Goal: Task Accomplishment & Management: Manage account settings

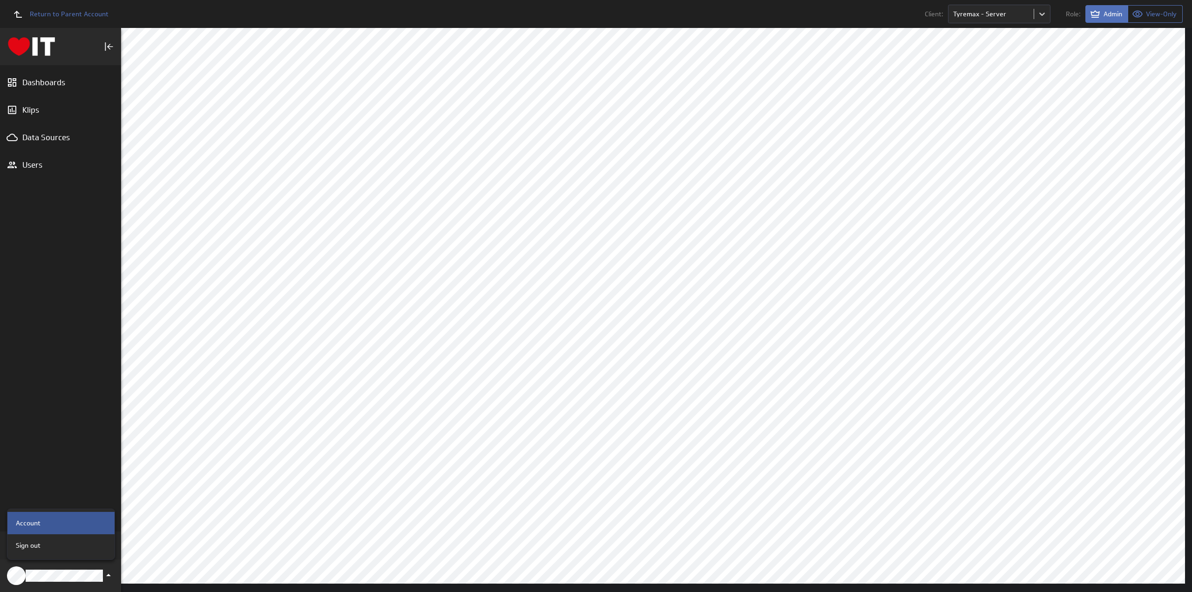
click at [39, 526] on p "Account" at bounding box center [28, 523] width 25 height 10
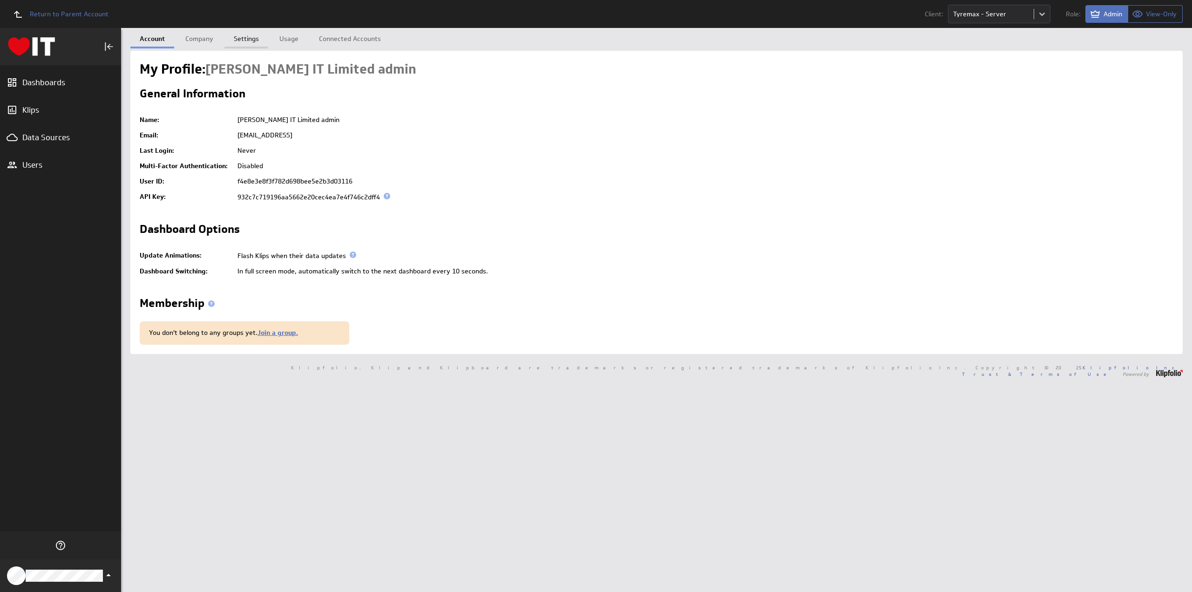
click at [244, 38] on link "Settings" at bounding box center [246, 37] width 44 height 19
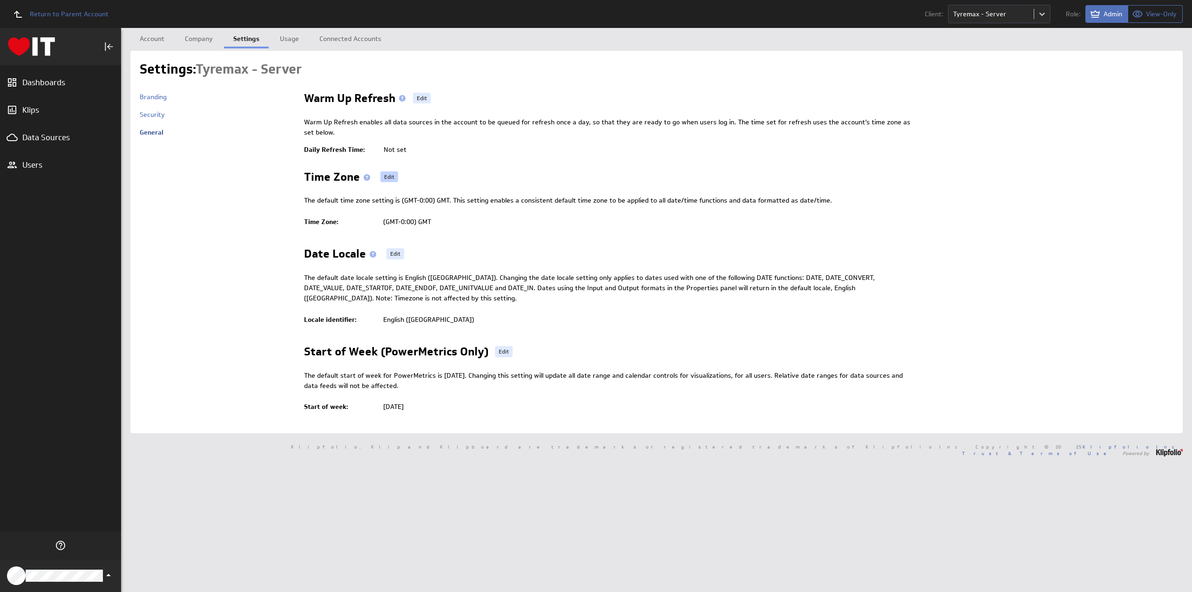
click at [393, 178] on link "Edit" at bounding box center [389, 176] width 18 height 11
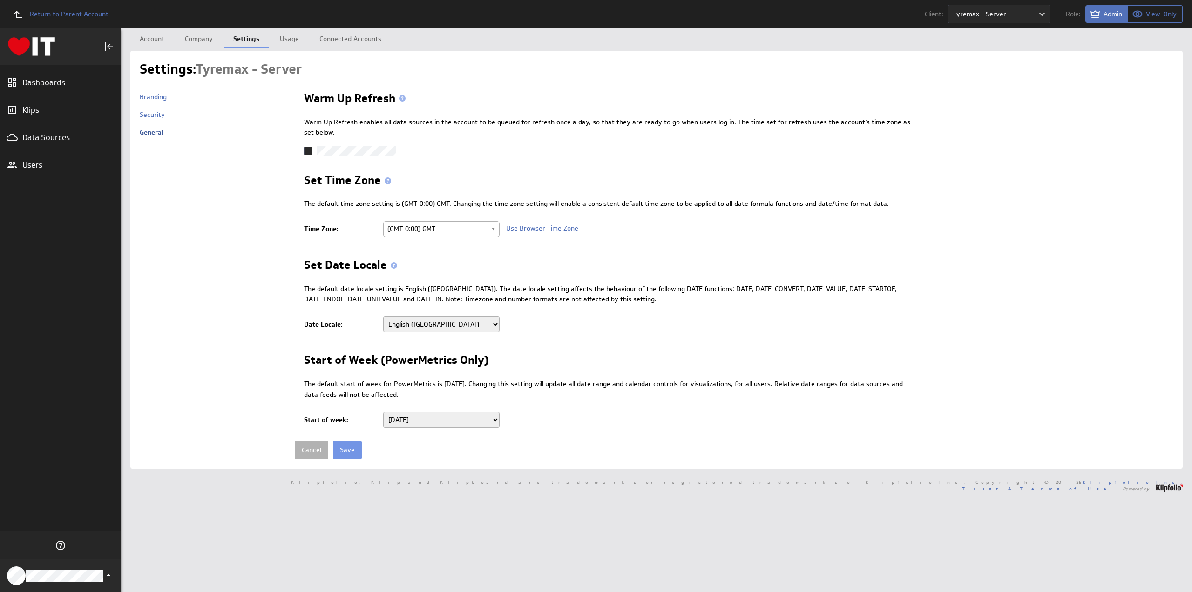
click at [448, 226] on span "(GMT-0:00) GMT" at bounding box center [437, 229] width 100 height 14
click at [433, 324] on select "Albanian Albanian (Albania) Arabic Arabic (Algeria) Arabic (Bahrain) Arabic (Eg…" at bounding box center [441, 324] width 116 height 16
select select "en-AU"
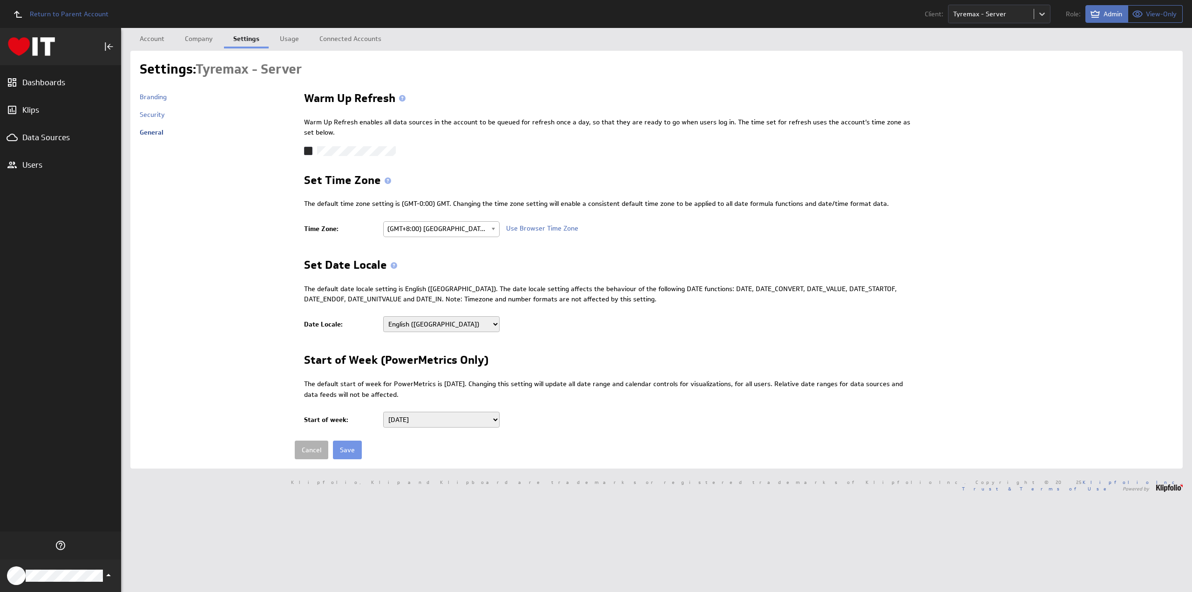
click at [383, 316] on select "Albanian Albanian (Albania) Arabic Arabic (Algeria) Arabic (Bahrain) Arabic (Eg…" at bounding box center [441, 324] width 116 height 16
click at [307, 148] on icon at bounding box center [308, 150] width 7 height 7
click at [0, 0] on input "checkbox" at bounding box center [0, 0] width 0 height 0
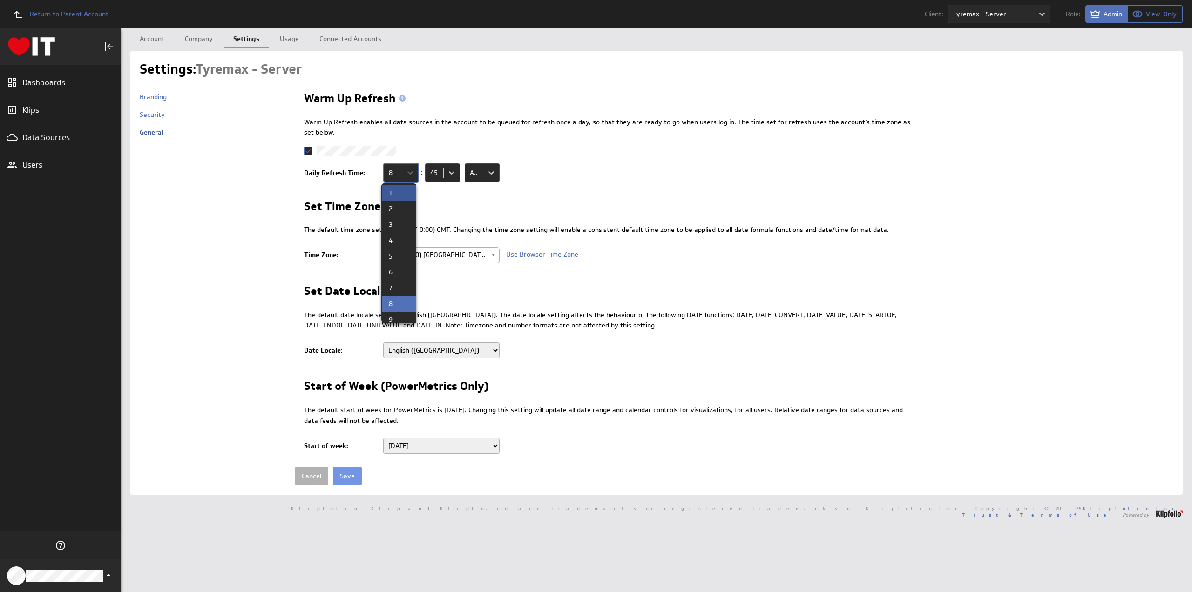
click at [408, 170] on body "Return to Parent Account Client: Tyremax - Server Role: Admin View-Only (no mes…" at bounding box center [596, 296] width 1192 height 592
click at [400, 270] on div "6" at bounding box center [399, 272] width 20 height 7
click at [449, 171] on body "Return to Parent Account Client: Tyremax - Server Role: Admin View-Only (no mes…" at bounding box center [596, 296] width 1192 height 592
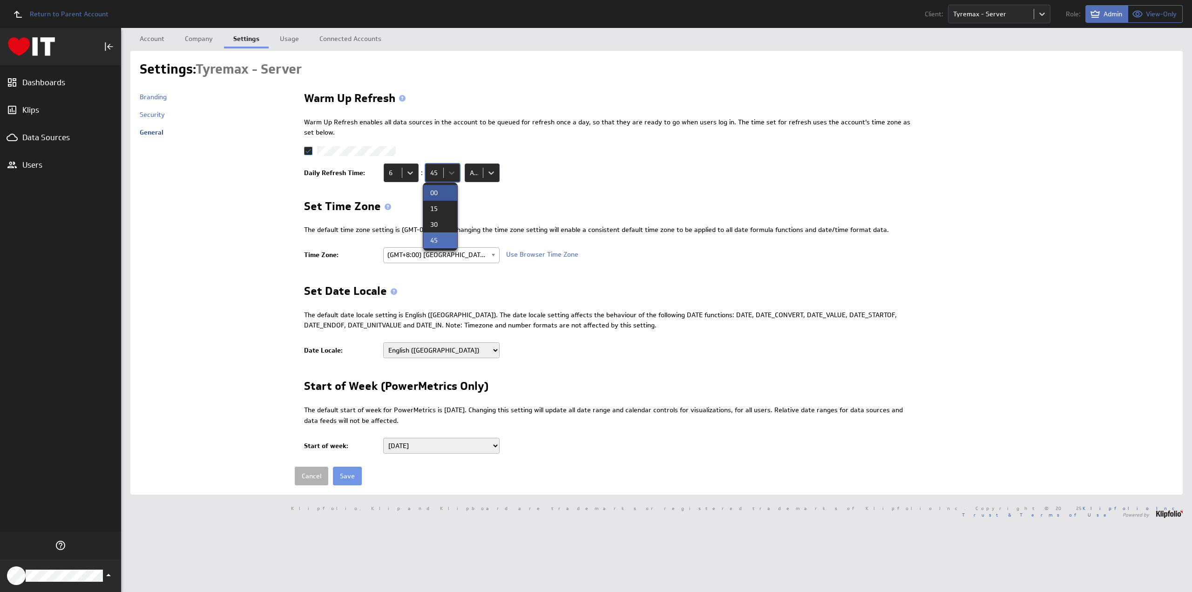
click at [441, 193] on div "00" at bounding box center [440, 193] width 20 height 7
click at [344, 475] on input "Save" at bounding box center [347, 476] width 29 height 19
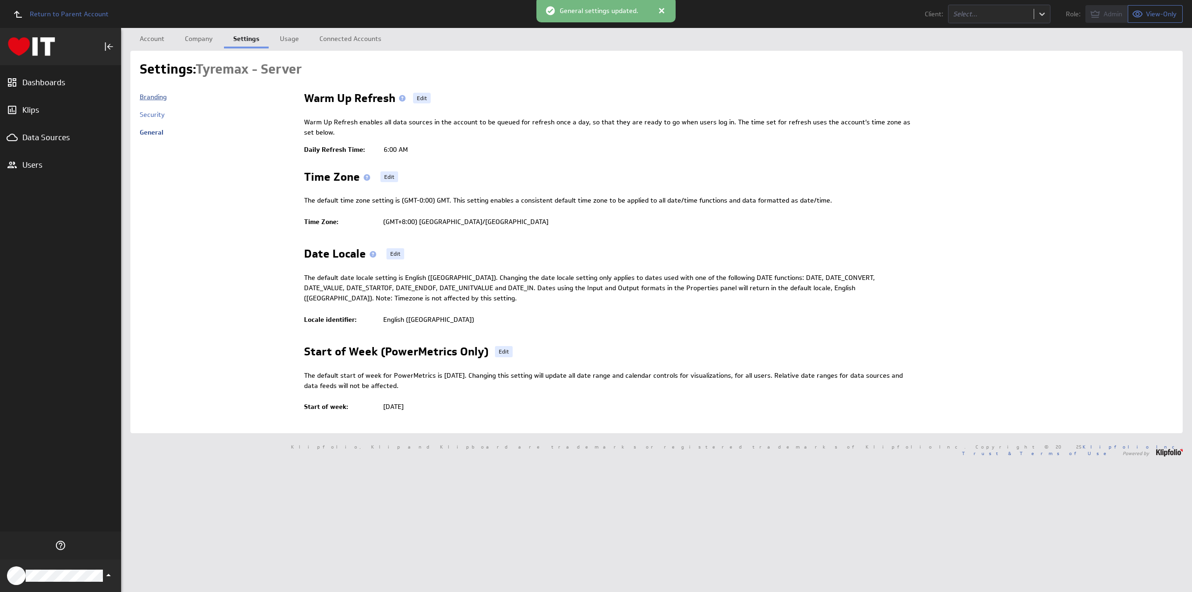
click at [154, 98] on link "Branding" at bounding box center [153, 97] width 27 height 8
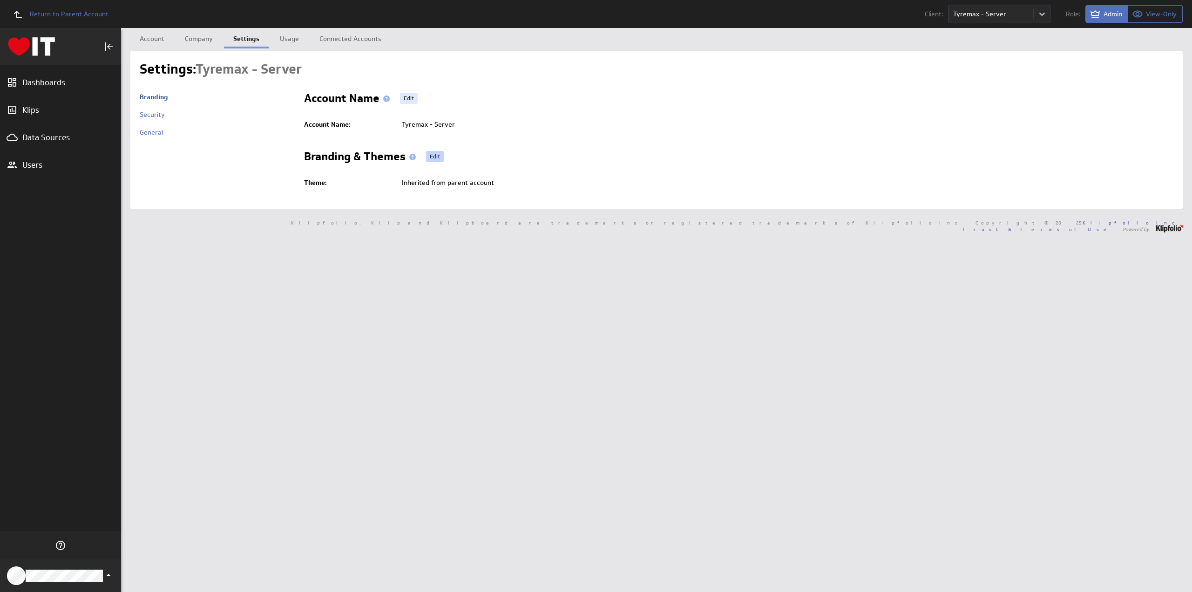
click at [434, 155] on link "Edit" at bounding box center [435, 156] width 18 height 11
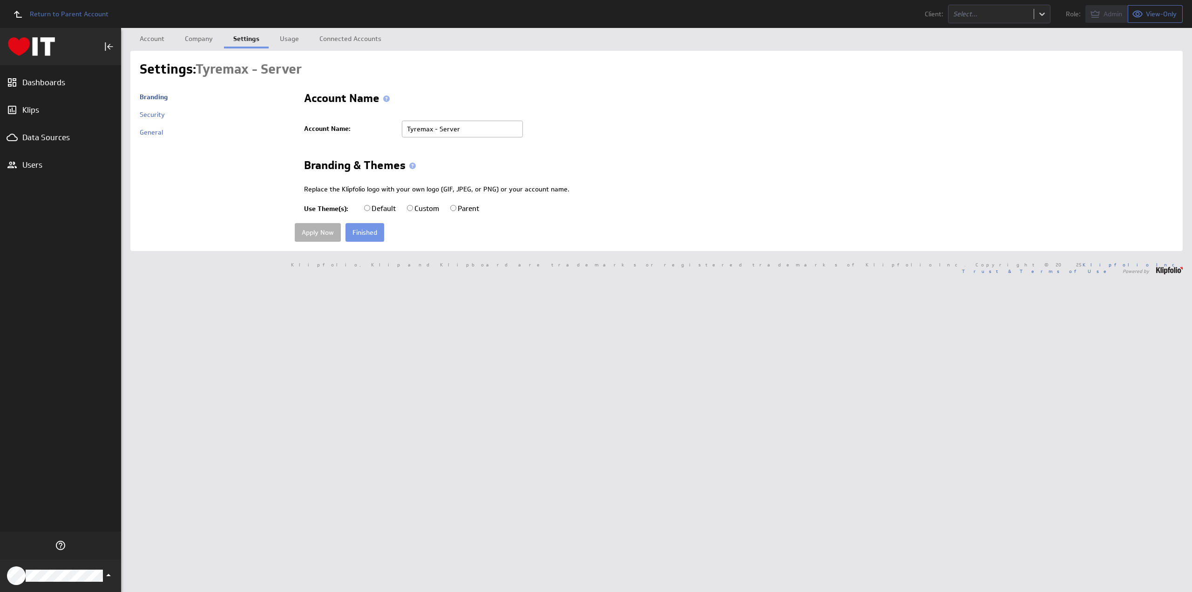
radio input "true"
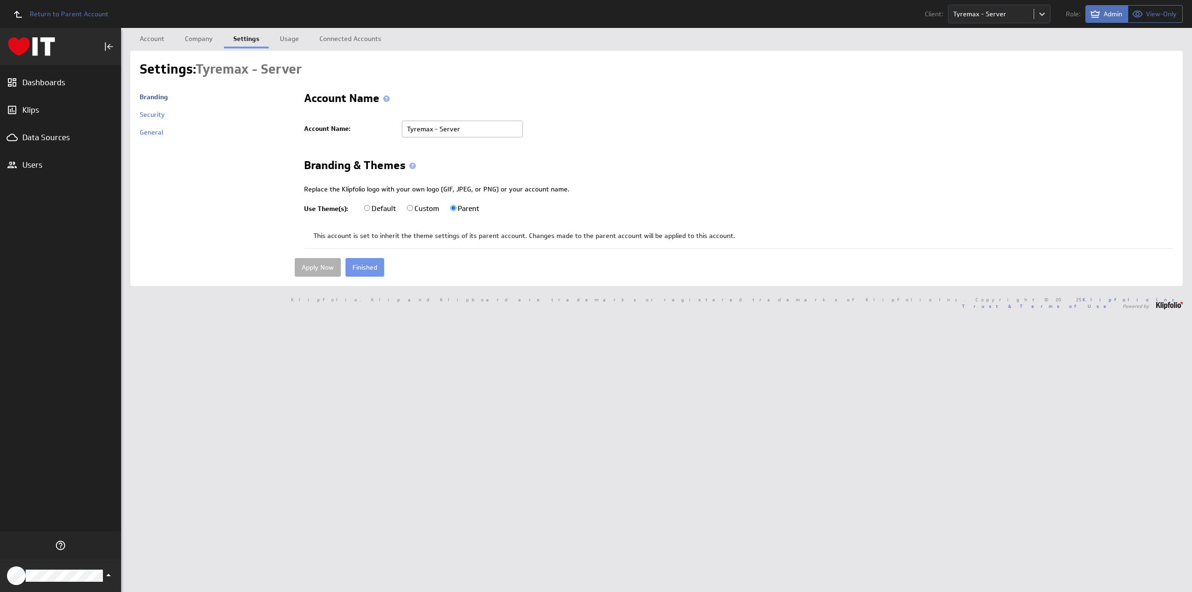
click at [409, 207] on input "Custom" at bounding box center [410, 208] width 6 height 6
radio input "true"
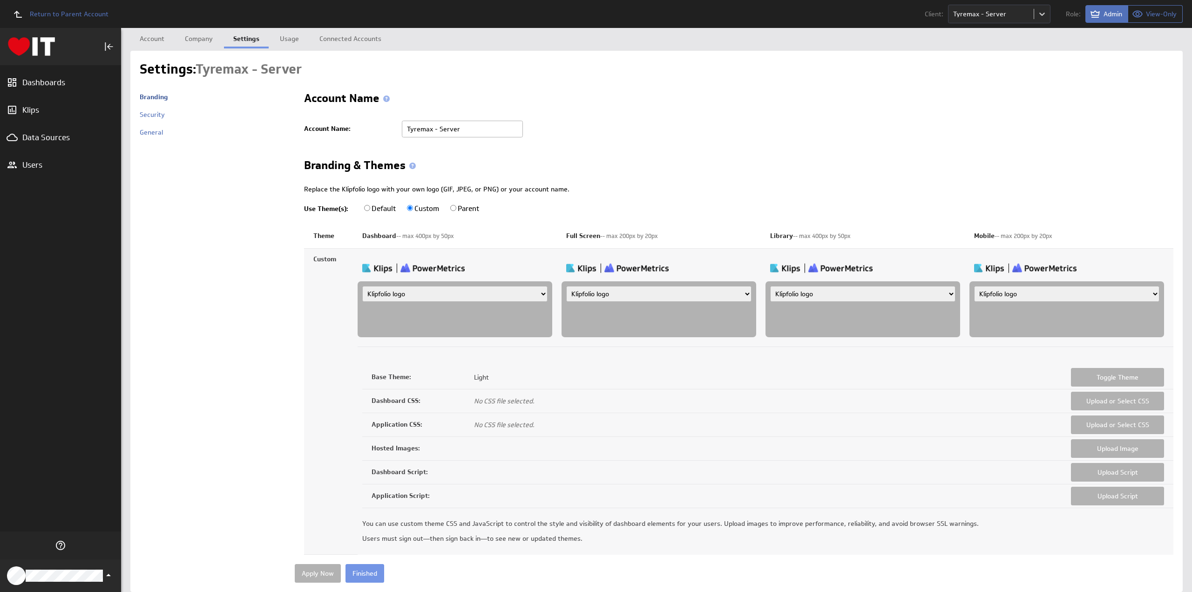
click at [399, 290] on select "Klipfolio logo Uploaded image file Account name" at bounding box center [454, 294] width 185 height 16
select select "image"
click at [362, 286] on select "Klipfolio logo Uploaded image file Account name" at bounding box center [454, 294] width 185 height 16
click at [387, 322] on input "file" at bounding box center [406, 321] width 88 height 10
type input "C:\fakepath\Hart-IT-Default-Dark.png"
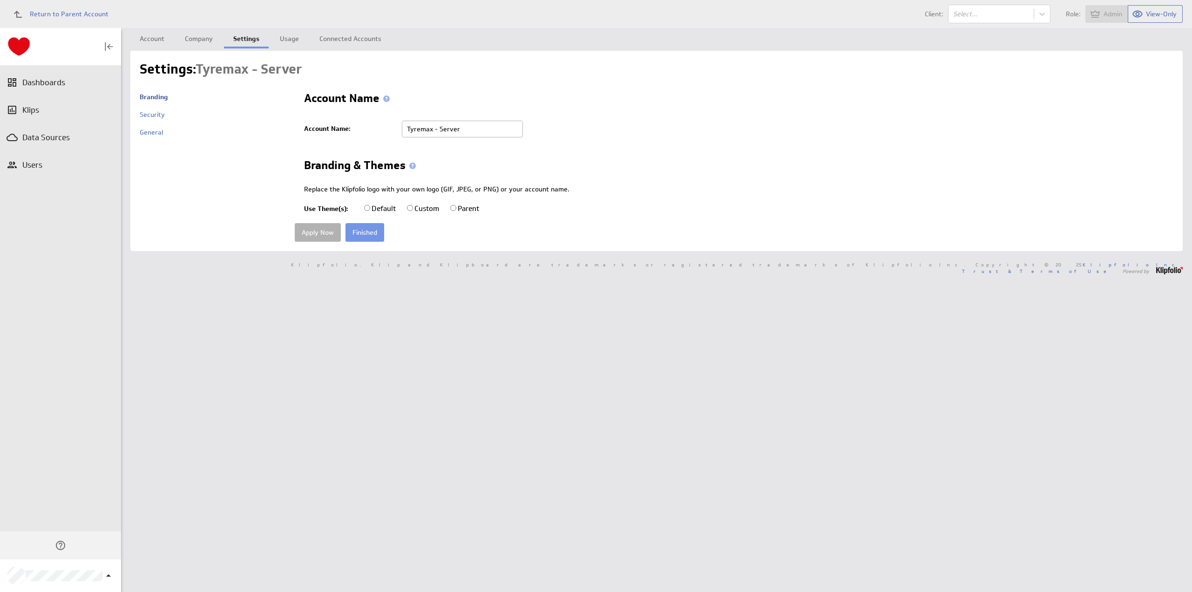
radio input "true"
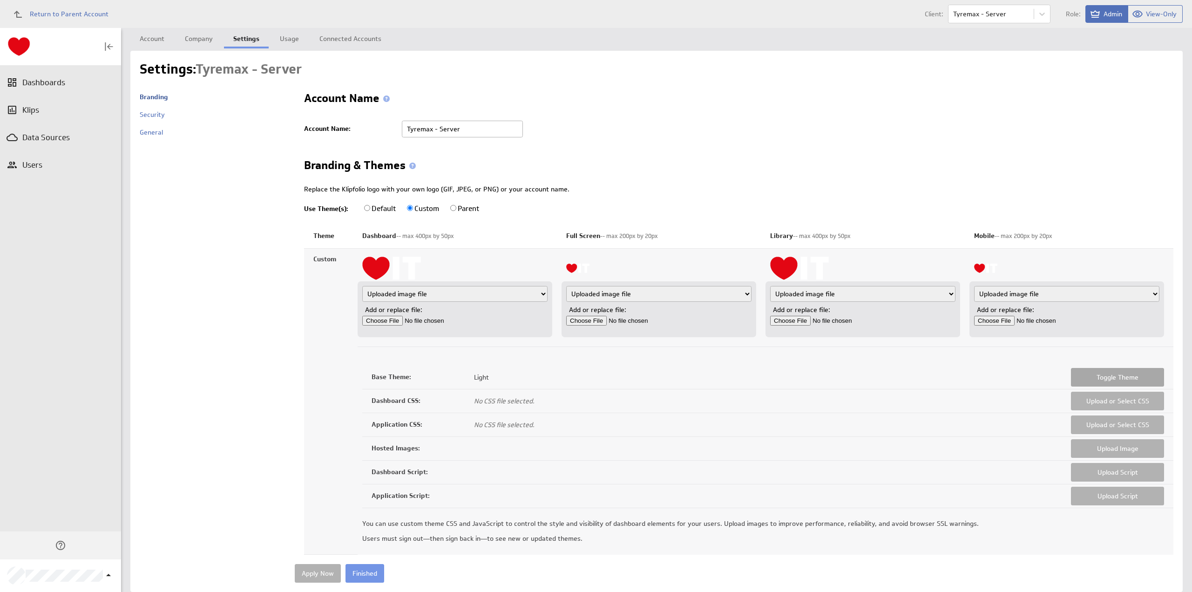
click at [1101, 379] on button "Toggle Theme" at bounding box center [1117, 377] width 93 height 19
click at [319, 573] on input "Apply Now" at bounding box center [318, 573] width 46 height 19
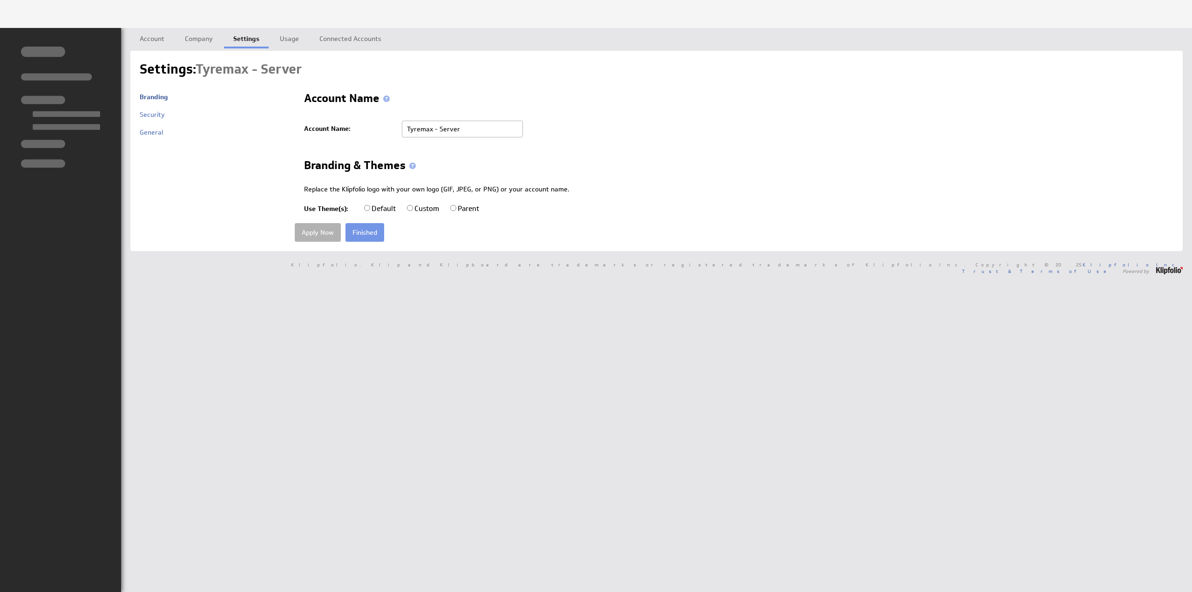
radio input "true"
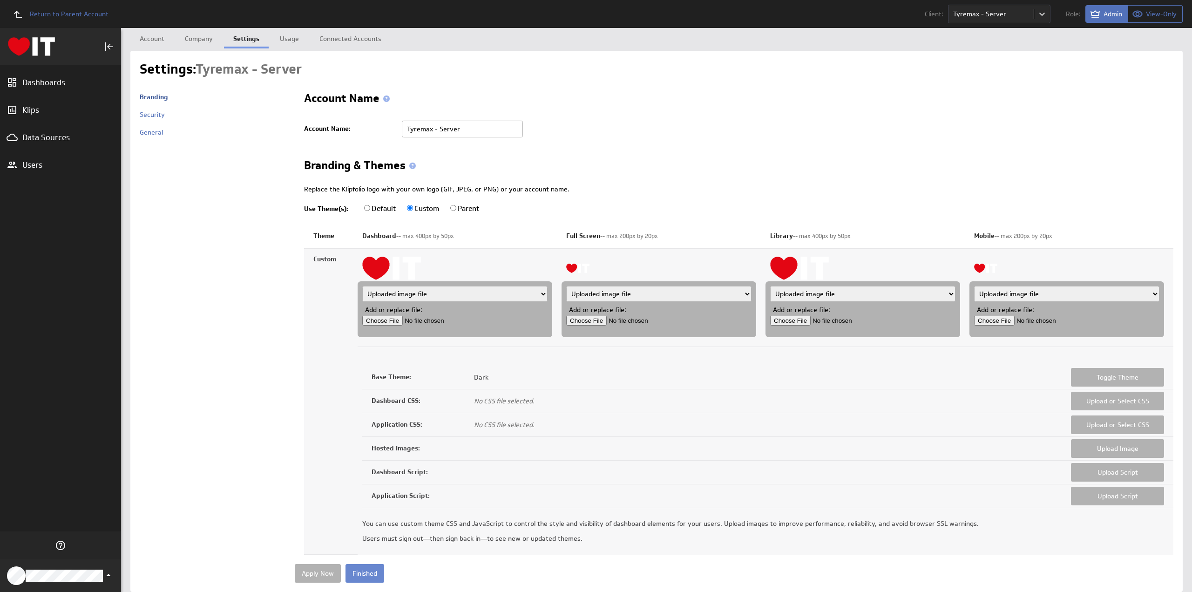
click at [368, 572] on input "Finished" at bounding box center [364, 573] width 39 height 19
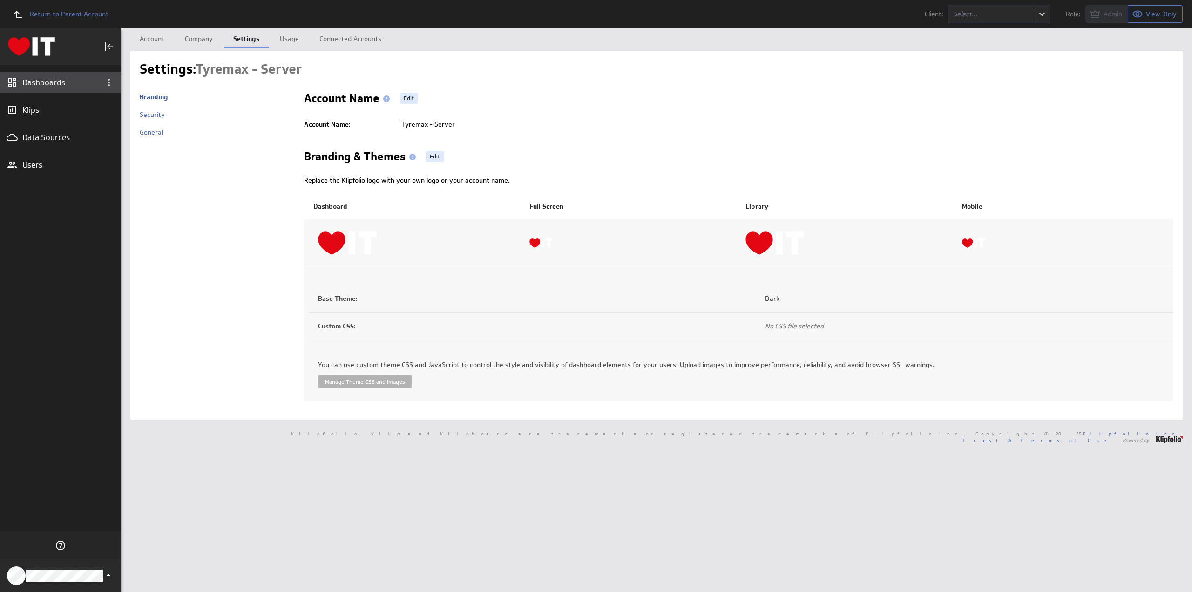
click at [42, 82] on div "Dashboards" at bounding box center [60, 82] width 76 height 10
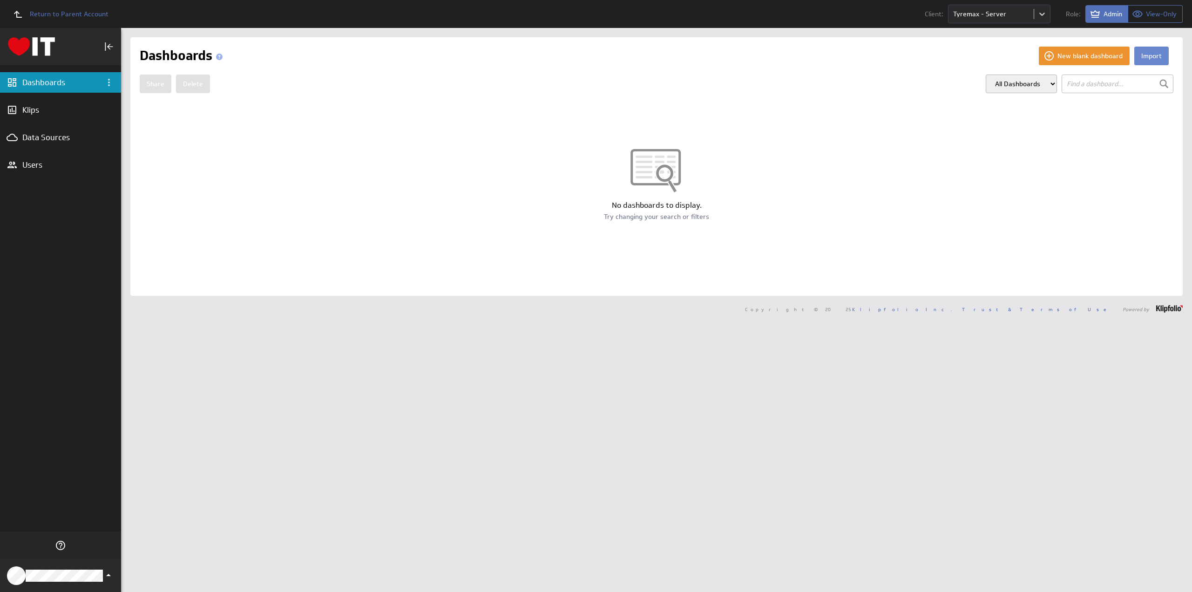
click at [1150, 54] on button "Import" at bounding box center [1151, 56] width 34 height 19
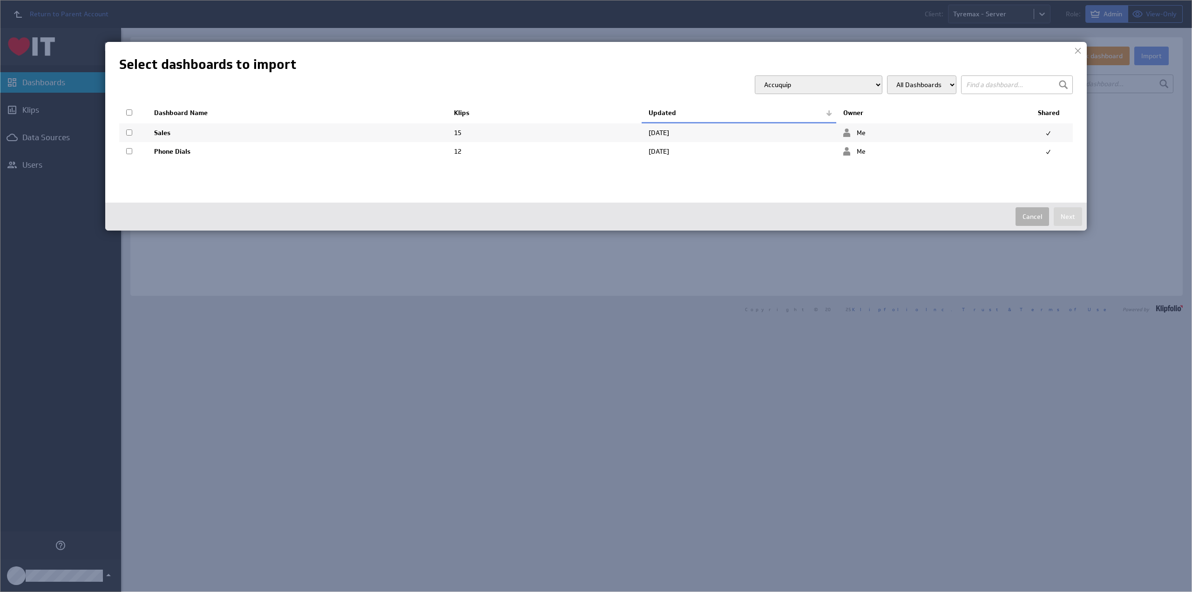
click at [833, 83] on select "Accuquip Active Healthcare Advance Build Aero Healthcare AFM Group All Guard Al…" at bounding box center [819, 84] width 128 height 19
select select "599d29e46382765f3c13d33a6037dc28"
click at [772, 75] on select "Accuquip Active Healthcare Advance Build Aero Healthcare AFM Group All Guard Al…" at bounding box center [819, 84] width 128 height 19
click at [991, 82] on input "text" at bounding box center [1017, 84] width 112 height 19
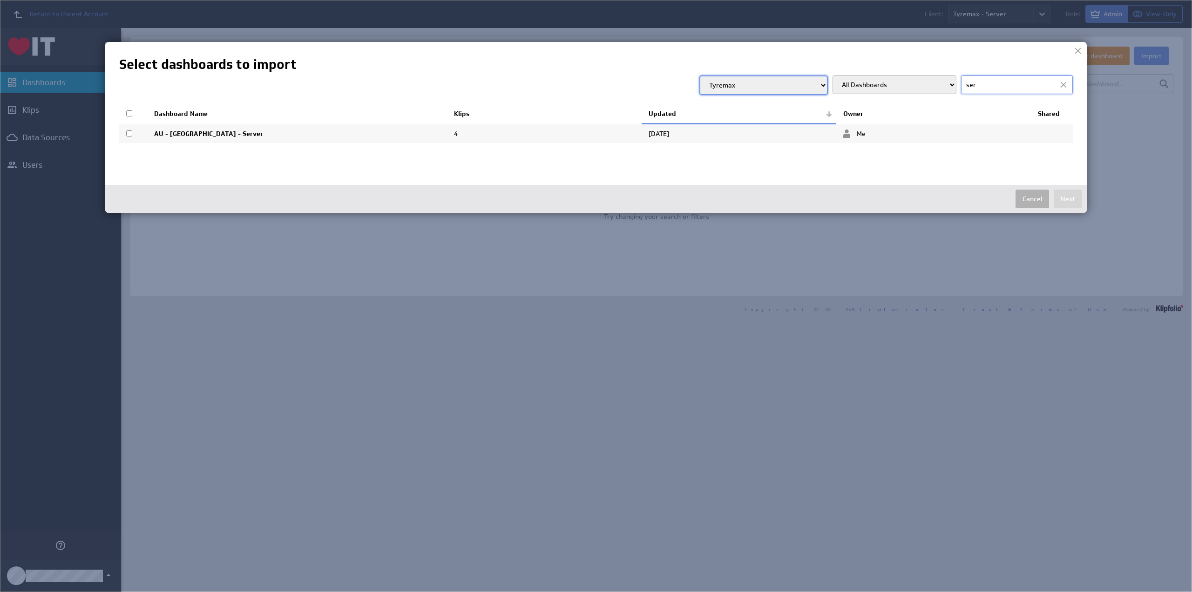
type input "ser"
click at [129, 131] on input "checkbox" at bounding box center [129, 133] width 6 height 6
checkbox input "true"
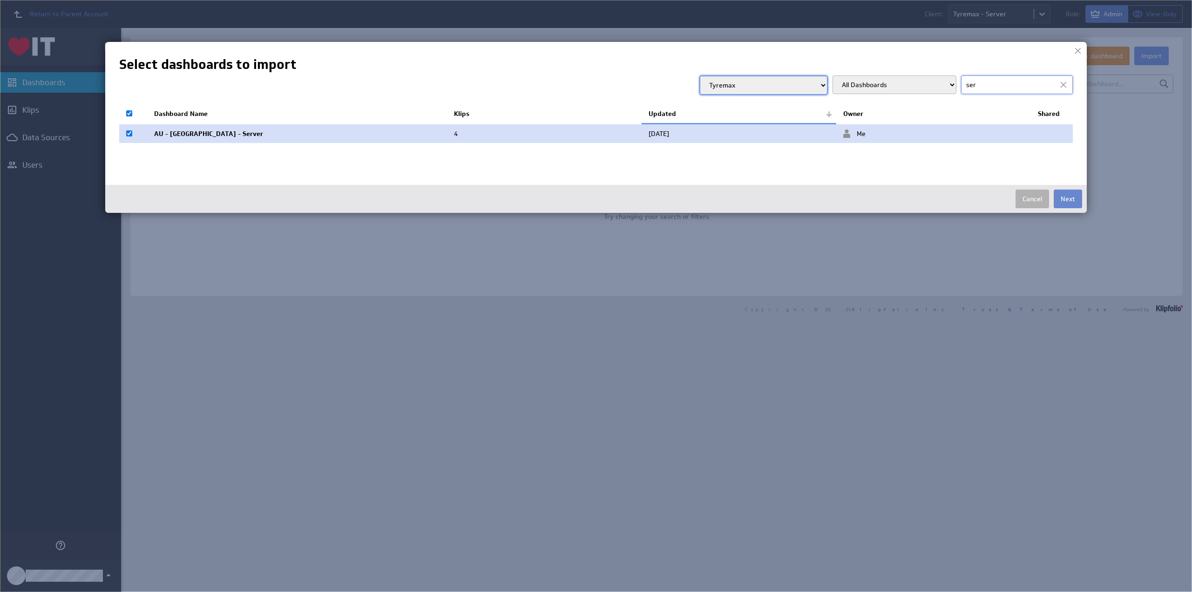
click at [1063, 197] on button "Next" at bounding box center [1068, 199] width 28 height 19
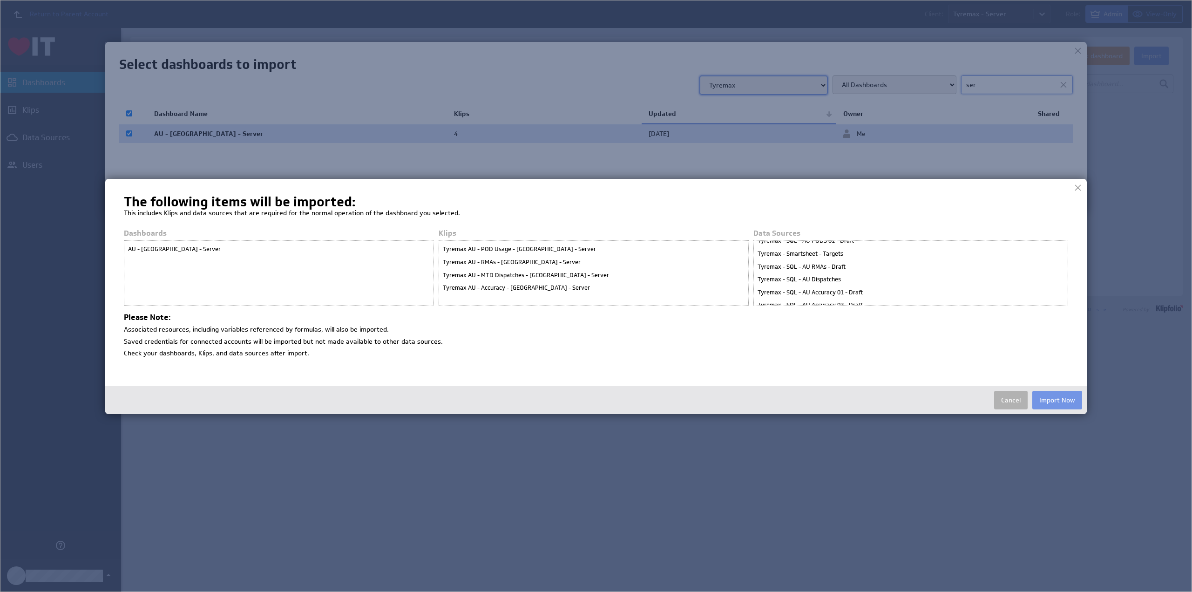
scroll to position [16, 0]
click at [1058, 401] on button "Import Now" at bounding box center [1057, 400] width 50 height 19
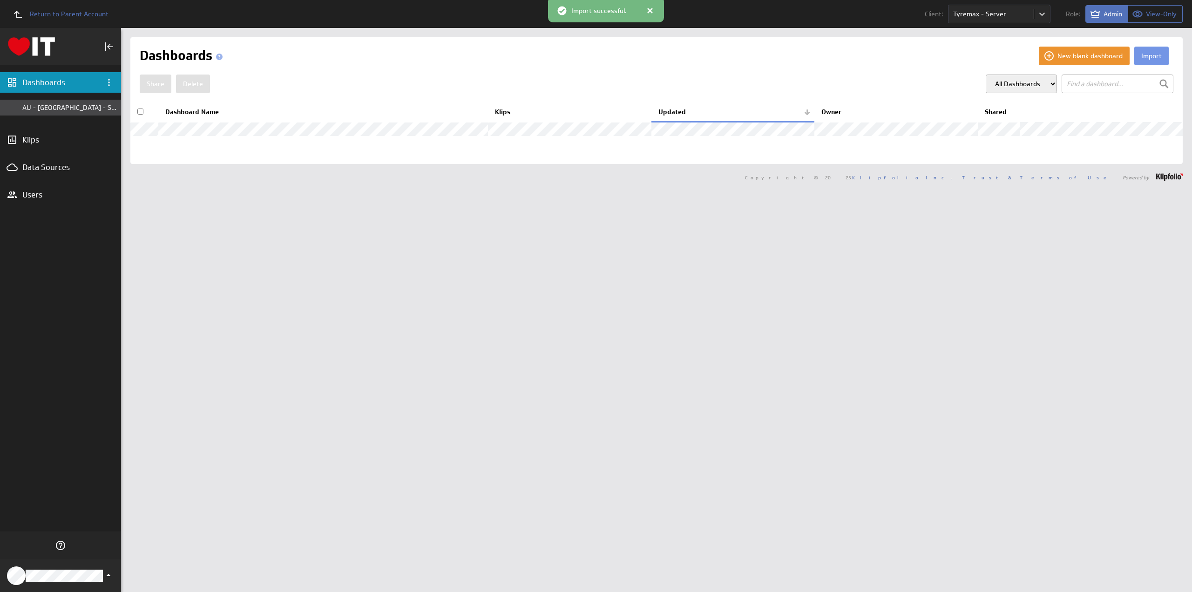
click at [42, 104] on div "AU - [GEOGRAPHIC_DATA] - Server" at bounding box center [69, 107] width 94 height 8
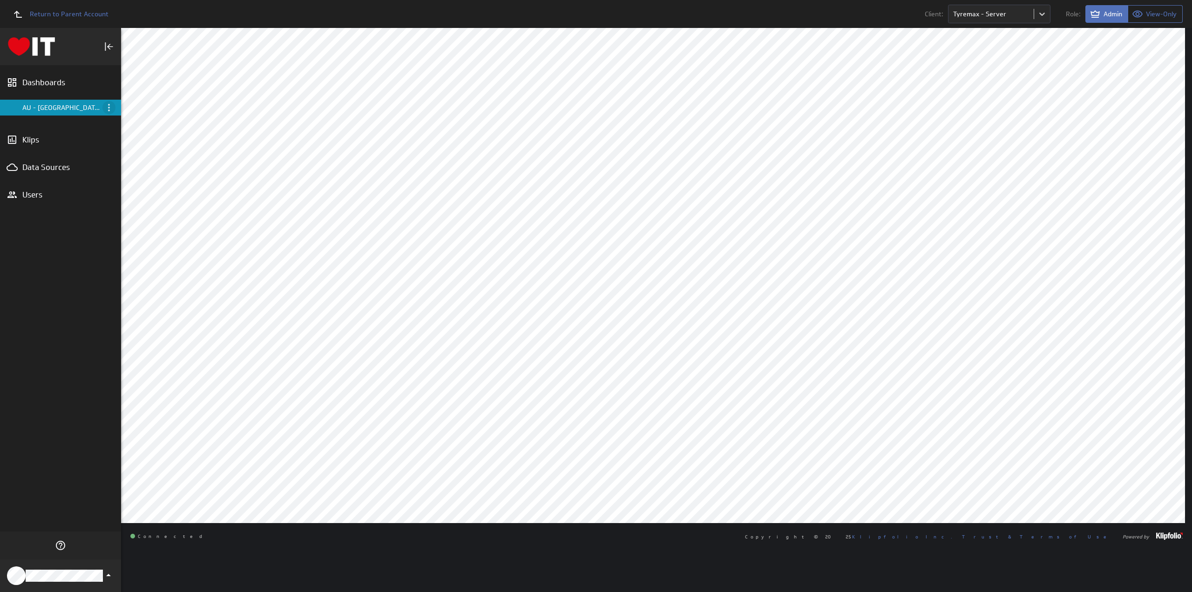
click at [109, 108] on icon "Menu" at bounding box center [108, 107] width 11 height 11
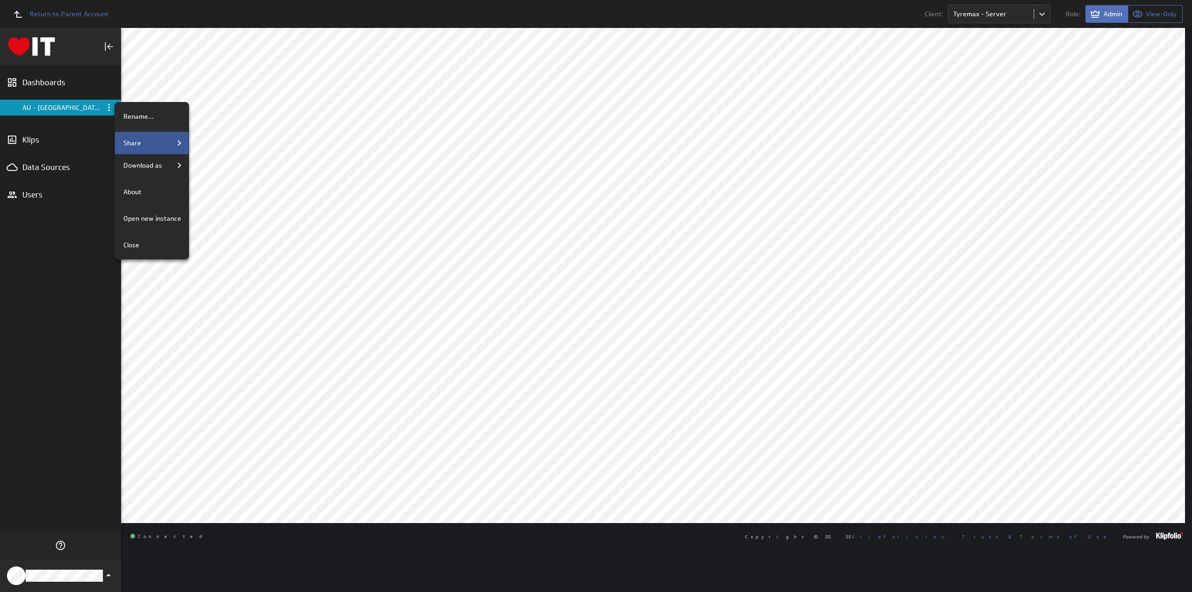
click at [168, 144] on div "Share" at bounding box center [152, 142] width 65 height 11
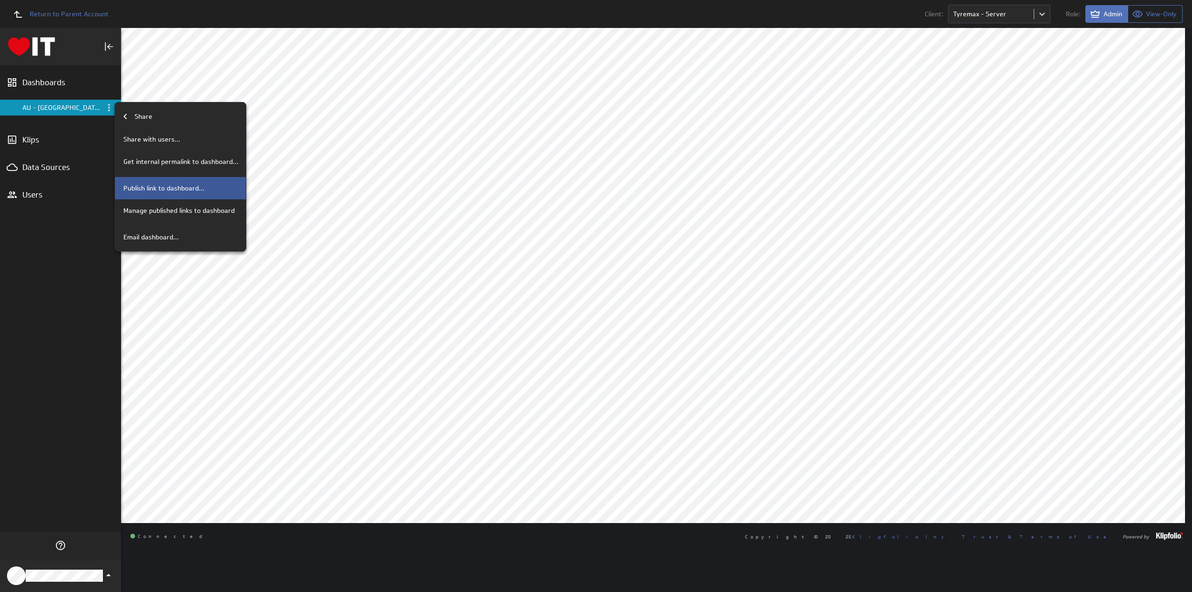
click at [178, 185] on p "Publish link to dashboard..." at bounding box center [163, 188] width 81 height 10
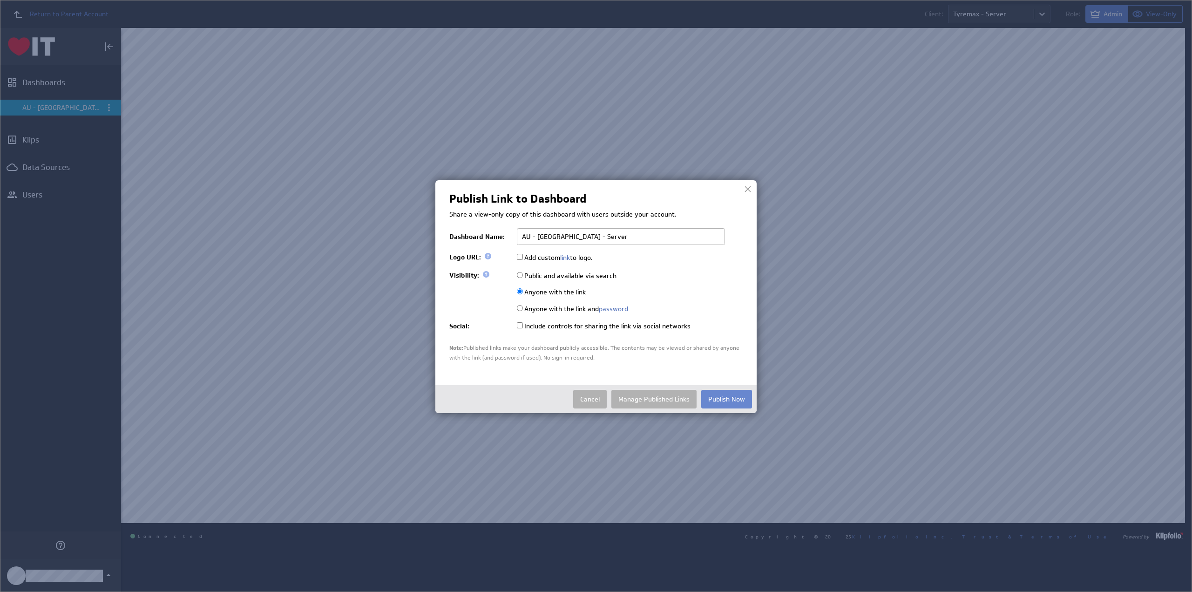
click at [722, 399] on button "Publish Now" at bounding box center [726, 399] width 51 height 19
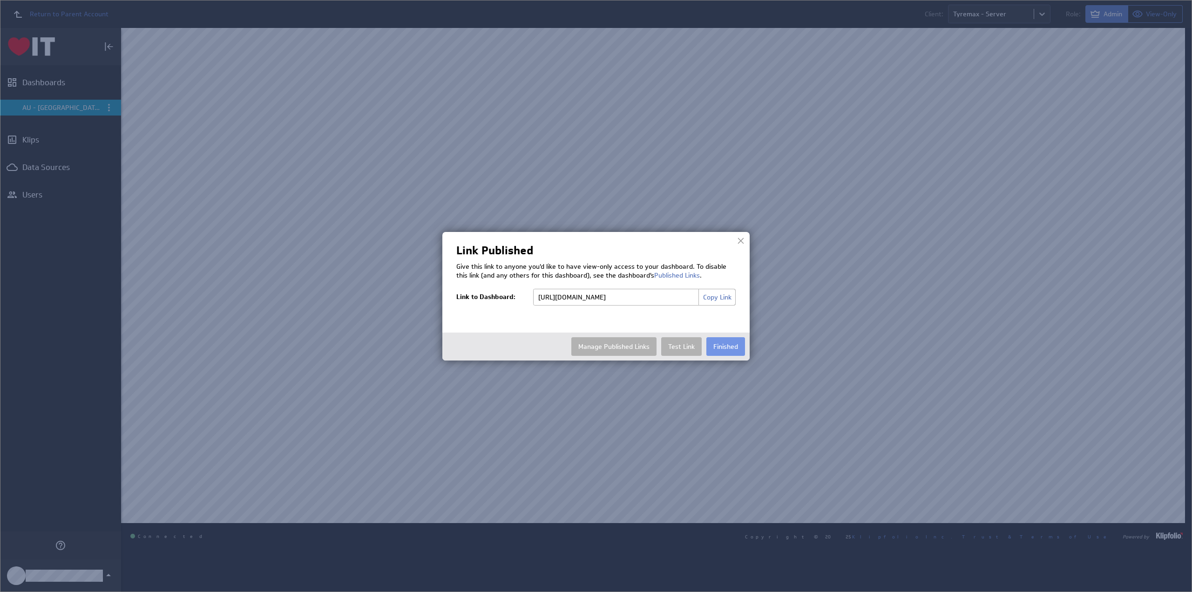
click at [716, 296] on button "Copy Link" at bounding box center [716, 297] width 37 height 17
click at [722, 345] on button "Finished" at bounding box center [725, 346] width 39 height 19
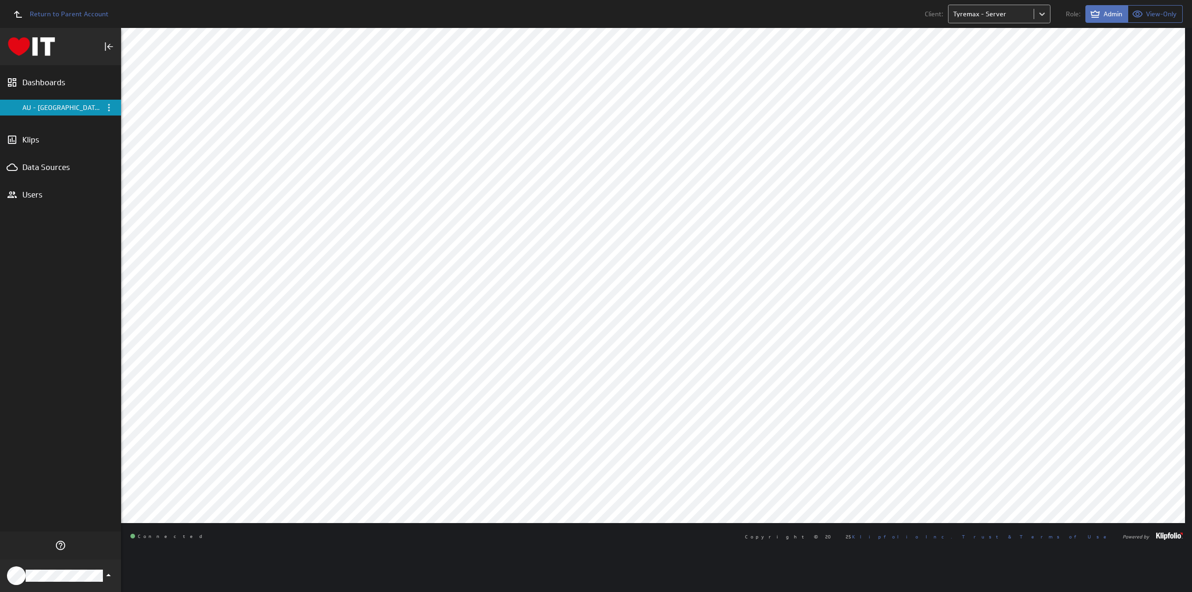
click at [990, 13] on body "Return to Parent Account Client: Tyremax - Server Role: Admin View-Only (no mes…" at bounding box center [596, 296] width 1192 height 592
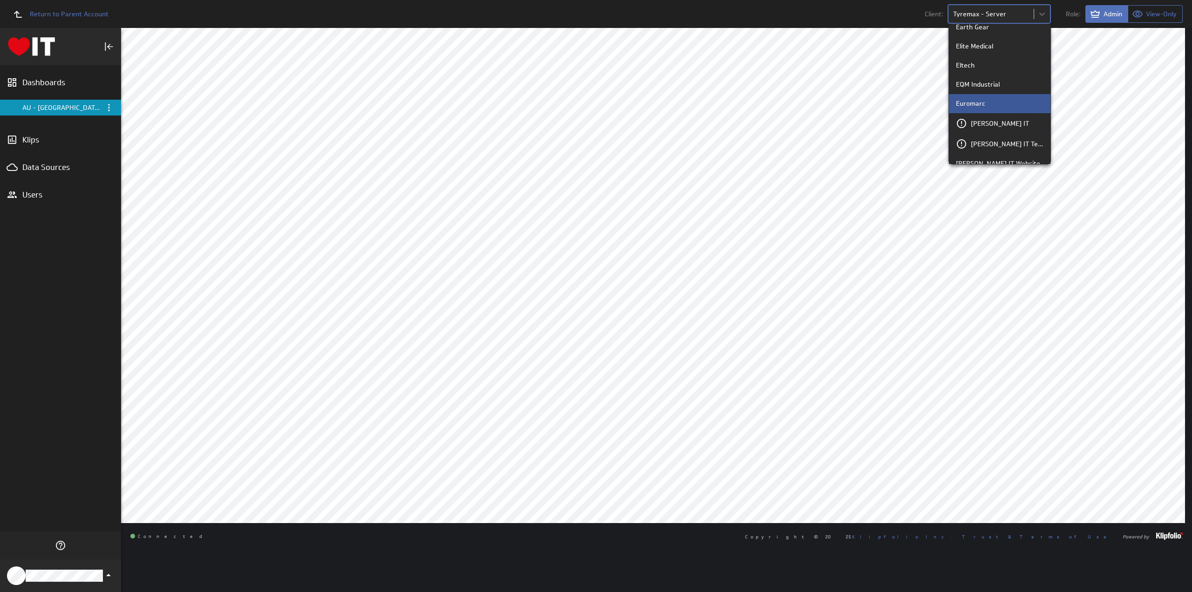
scroll to position [559, 0]
click at [982, 95] on p "[PERSON_NAME] IT" at bounding box center [1000, 93] width 58 height 10
